Goal: Information Seeking & Learning: Learn about a topic

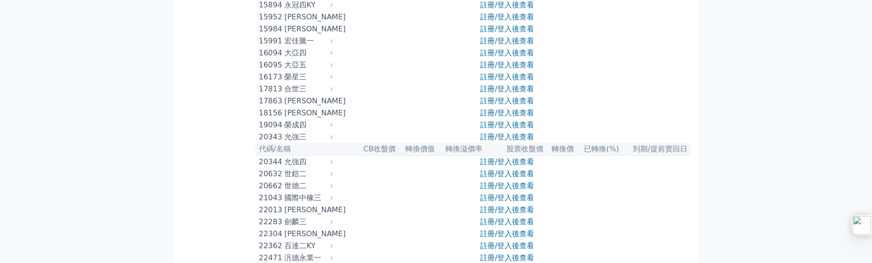
scroll to position [508, 0]
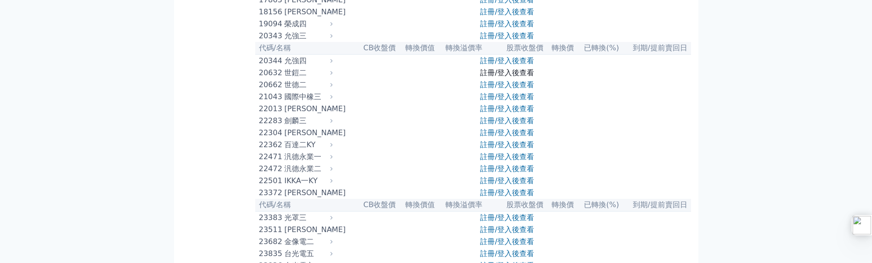
click at [500, 77] on link "註冊/登入後查看" at bounding box center [507, 72] width 54 height 9
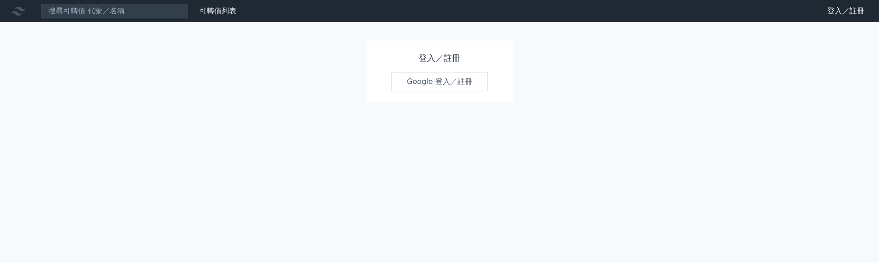
click at [431, 76] on link "Google 登入／註冊" at bounding box center [439, 81] width 96 height 19
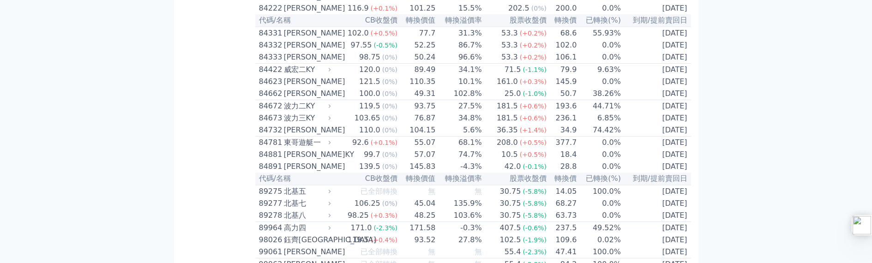
scroll to position [5157, 0]
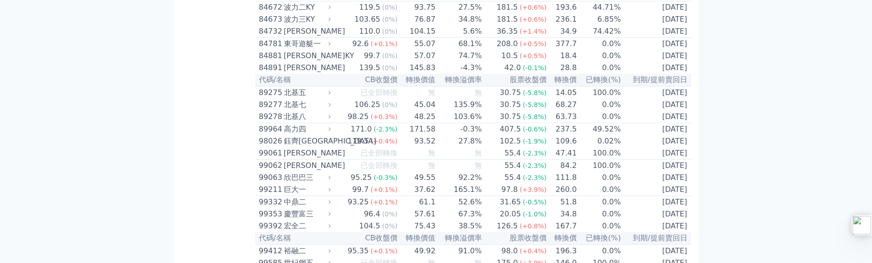
scroll to position [5388, 0]
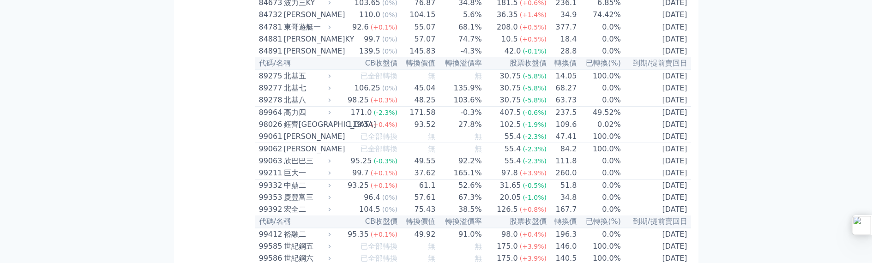
drag, startPoint x: 390, startPoint y: 225, endPoint x: 410, endPoint y: 225, distance: 19.9
copy td "153.4"
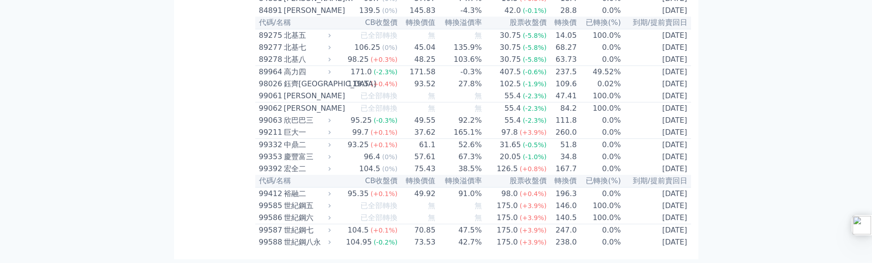
scroll to position [5434, 0]
drag, startPoint x: 393, startPoint y: 56, endPoint x: 426, endPoint y: 56, distance: 32.8
